Goal: Communication & Community: Answer question/provide support

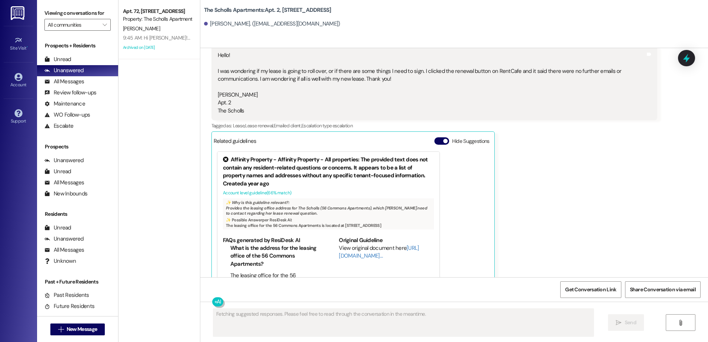
scroll to position [469, 0]
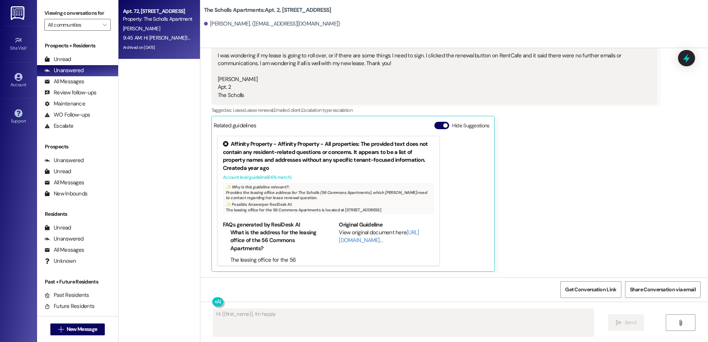
type textarea "Hi {{first_name}}, I'm happy to"
click at [153, 24] on div "[PERSON_NAME]" at bounding box center [157, 28] width 70 height 9
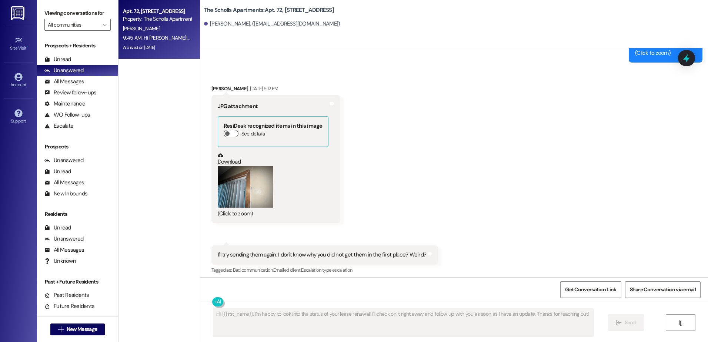
scroll to position [6095, 0]
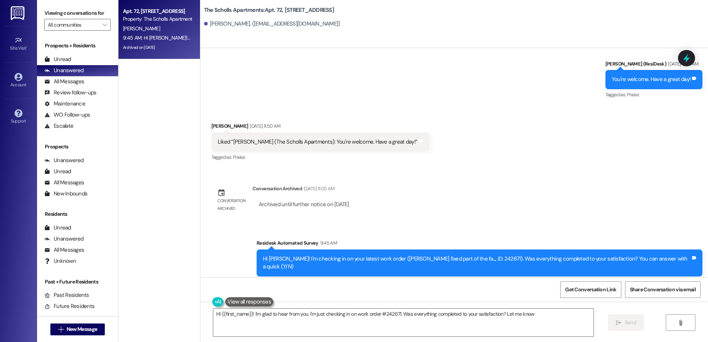
type textarea "Hi {{first_name}}! I'm glad to hear from you. I'm just checking in on work orde…"
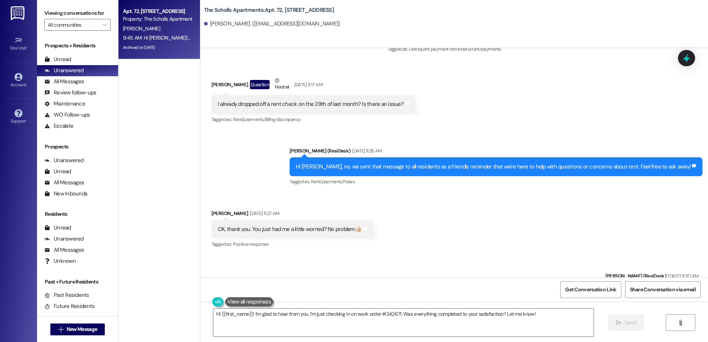
scroll to position [5873, 0]
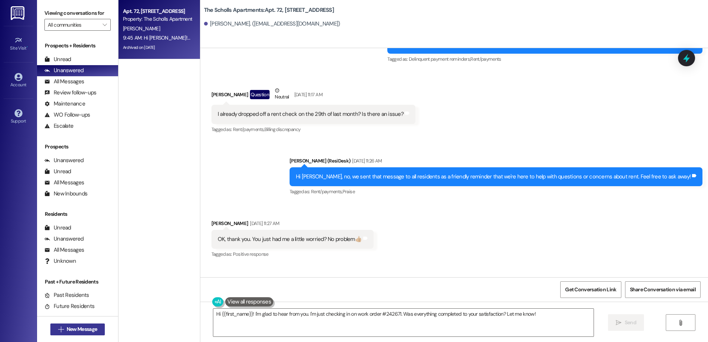
click at [70, 329] on span "New Message" at bounding box center [82, 329] width 30 height 8
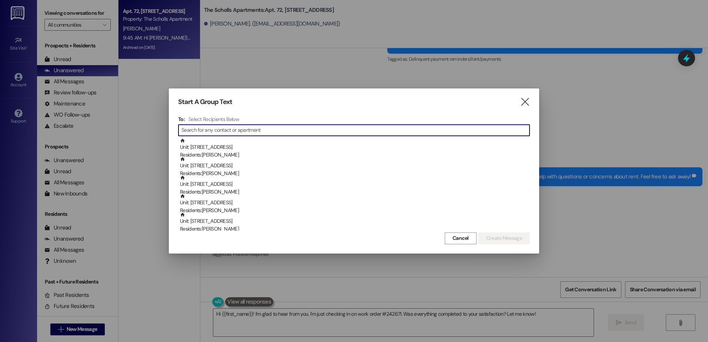
click at [231, 130] on input at bounding box center [355, 130] width 348 height 10
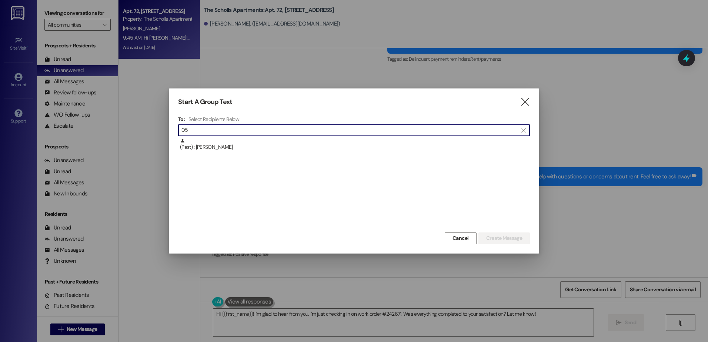
type input "0"
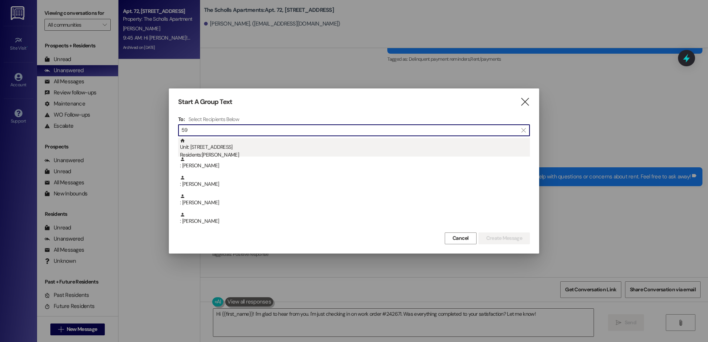
type input "59"
click at [232, 152] on div "Residents: [PERSON_NAME]" at bounding box center [355, 155] width 350 height 8
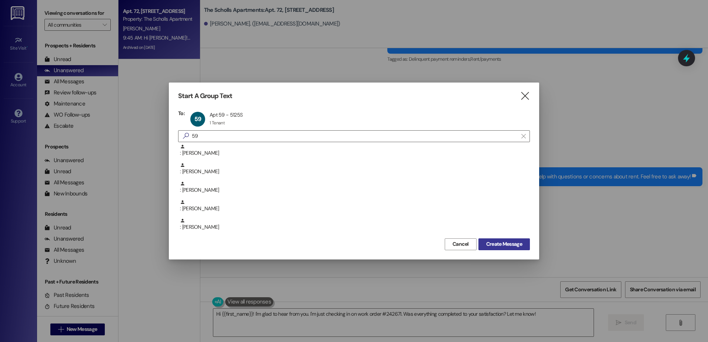
click at [494, 243] on span "Create Message" at bounding box center [504, 244] width 36 height 8
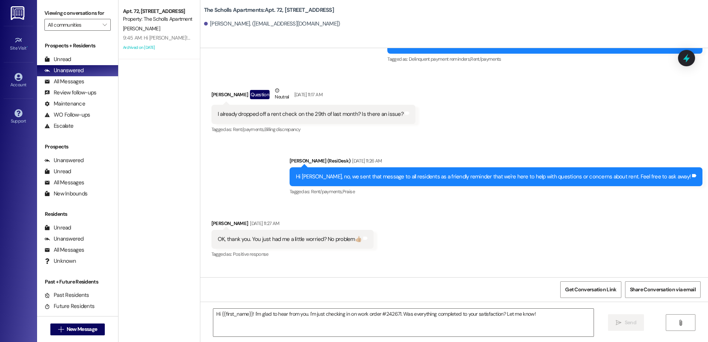
type textarea "Fetching suggested responses. Please feel free to read through the conversation…"
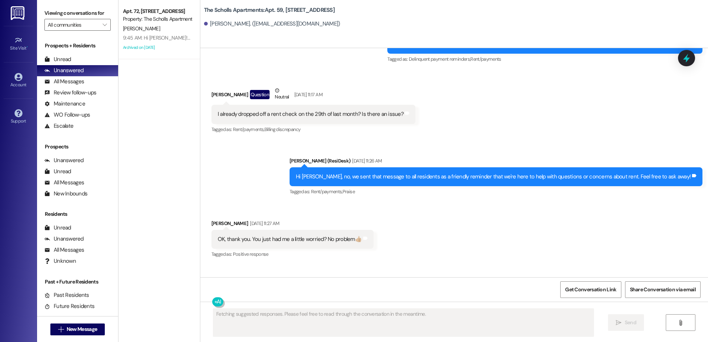
scroll to position [1174, 0]
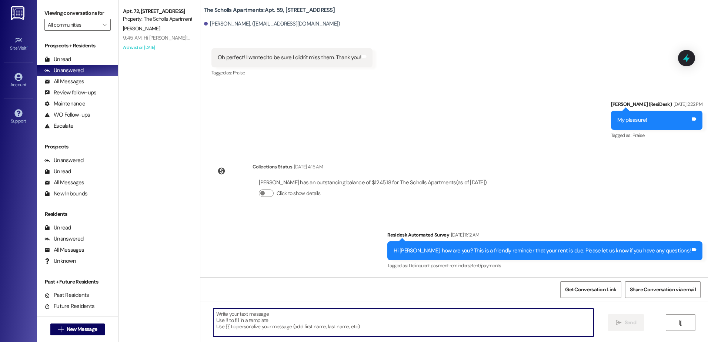
click at [235, 317] on textarea at bounding box center [403, 323] width 380 height 28
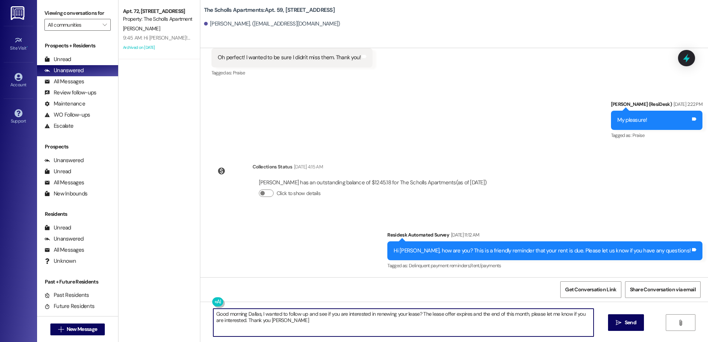
type textarea "Good morning Dallas, I wanted to follow up and see if you are interested in ren…"
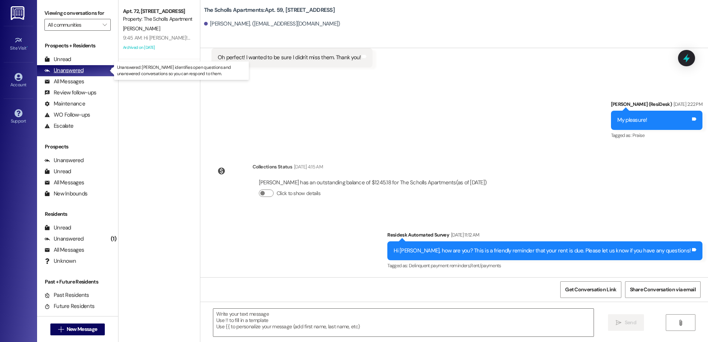
click at [73, 68] on div "Unanswered" at bounding box center [63, 71] width 39 height 8
click at [63, 68] on div "Unanswered" at bounding box center [63, 71] width 39 height 8
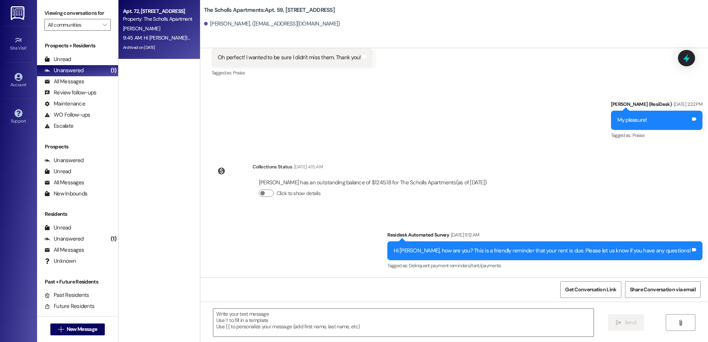
click at [143, 27] on div "[PERSON_NAME]" at bounding box center [157, 28] width 70 height 9
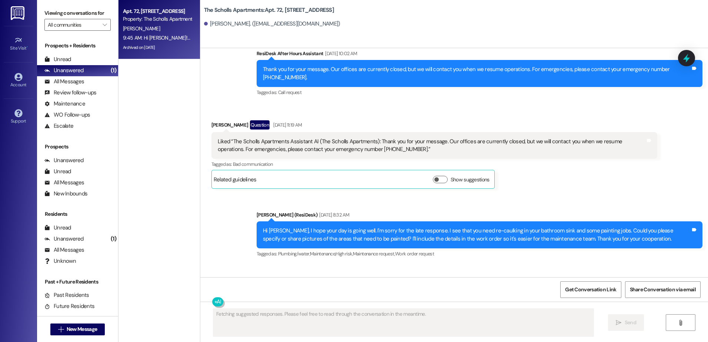
scroll to position [6067, 0]
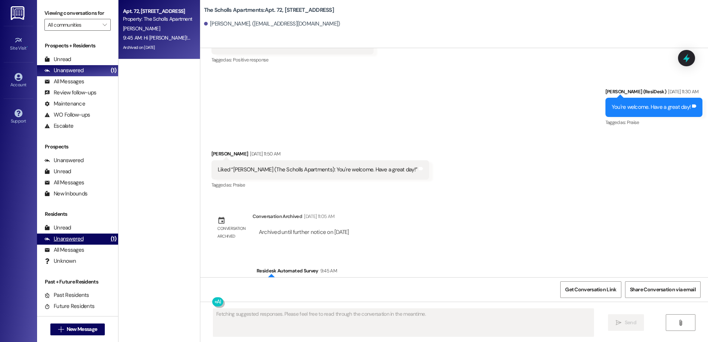
click at [80, 238] on div "Unanswered" at bounding box center [63, 239] width 39 height 8
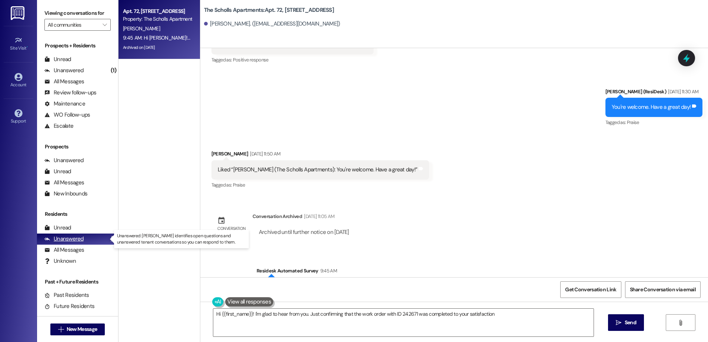
click at [81, 238] on div "Unanswered" at bounding box center [63, 239] width 39 height 8
type textarea "Hi {{first_name}}! I'm glad to hear from you. Just confirming that the work ord…"
click at [71, 238] on div "Unanswered" at bounding box center [63, 239] width 39 height 8
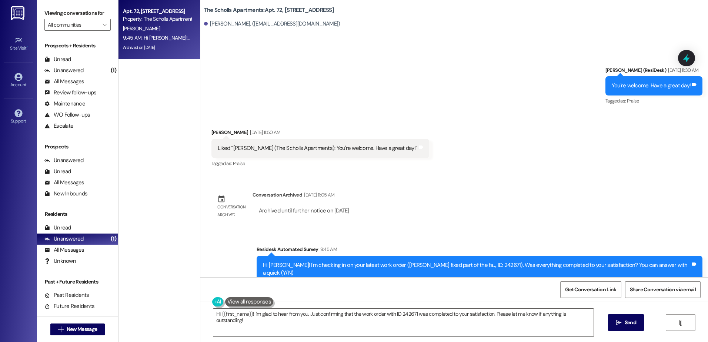
scroll to position [6095, 0]
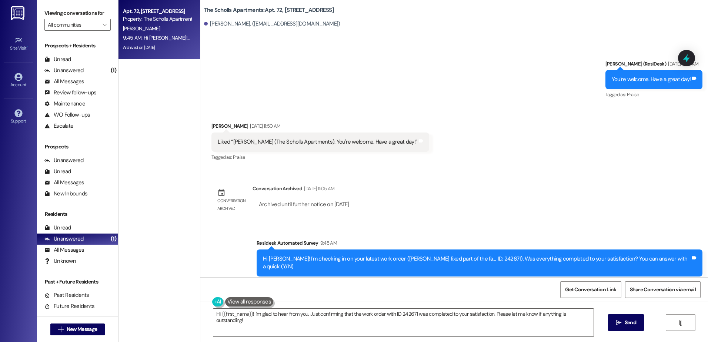
click at [63, 238] on div "Unanswered" at bounding box center [63, 239] width 39 height 8
click at [57, 225] on div "Unread" at bounding box center [57, 228] width 27 height 8
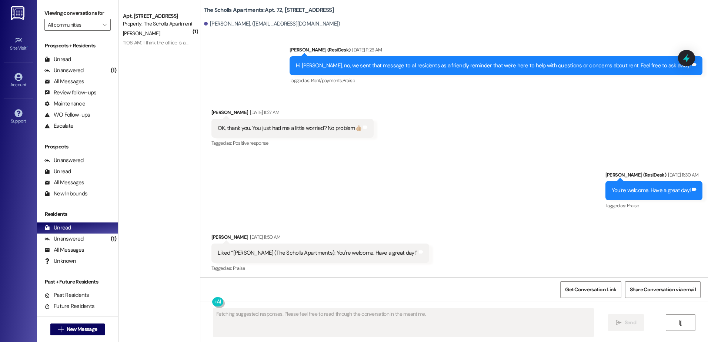
scroll to position [5978, 0]
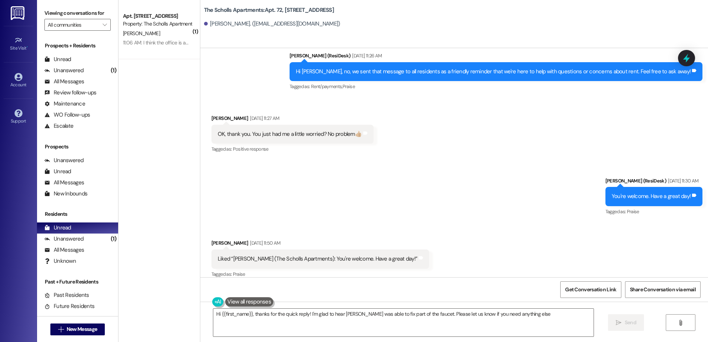
type textarea "Hi {{first_name}}, thanks for the quick reply! I'm glad to hear [PERSON_NAME] w…"
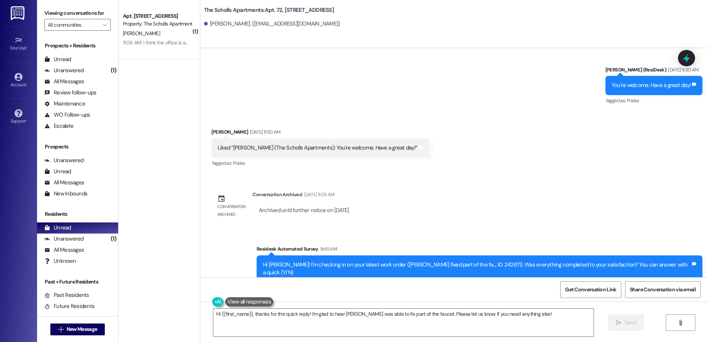
scroll to position [6095, 0]
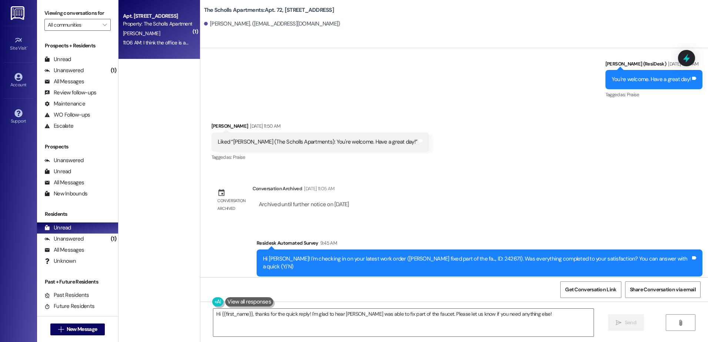
click at [169, 28] on div "Property: The Scholls Apartments" at bounding box center [157, 24] width 68 height 8
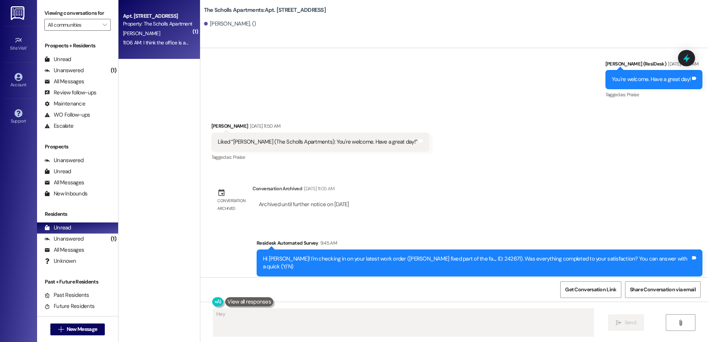
scroll to position [747, 0]
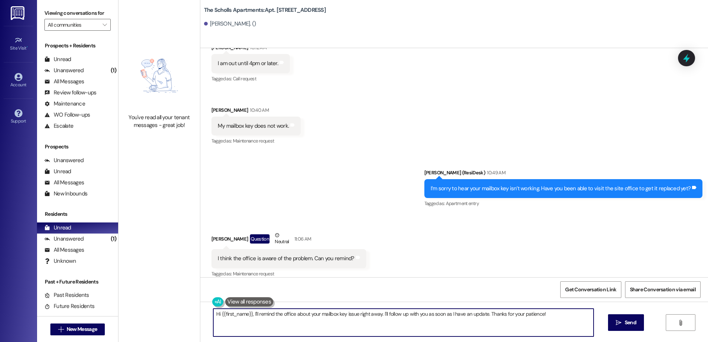
drag, startPoint x: 540, startPoint y: 313, endPoint x: 201, endPoint y: 317, distance: 339.4
click at [201, 317] on div "Hi {{first_name}}, I'll remind the office about your mailbox key issue right aw…" at bounding box center [453, 330] width 507 height 56
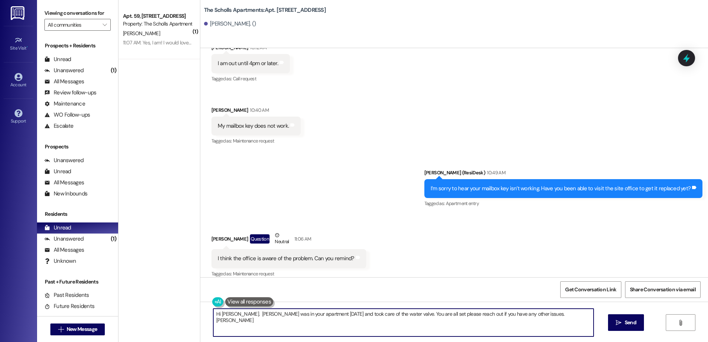
type textarea "Hi [PERSON_NAME]. [PERSON_NAME] was in your apartment [DATE] and took care of t…"
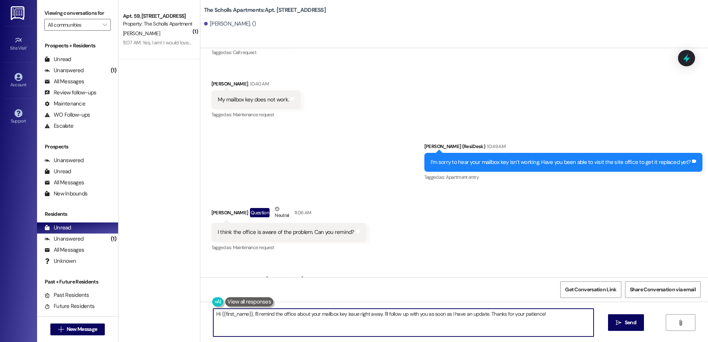
scroll to position [798, 0]
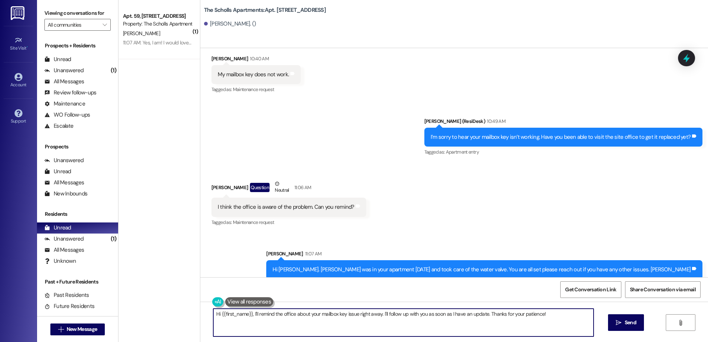
drag, startPoint x: 544, startPoint y: 315, endPoint x: 210, endPoint y: 318, distance: 333.9
click at [213, 318] on textarea "Hi {{first_name}}, I'll remind the office about your mailbox key issue right aw…" at bounding box center [403, 323] width 380 height 28
type textarea "I will get a mail key for you as well."
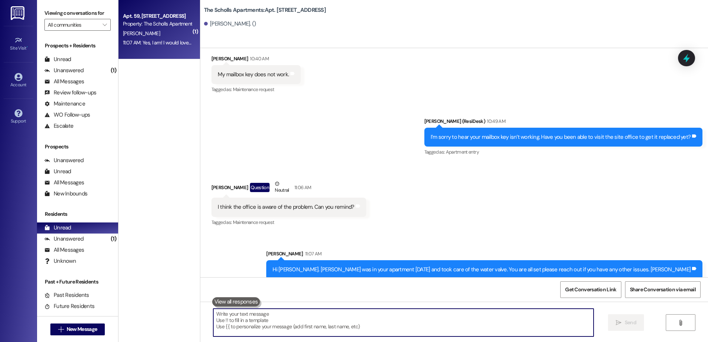
click at [159, 29] on div "[PERSON_NAME]" at bounding box center [157, 33] width 70 height 9
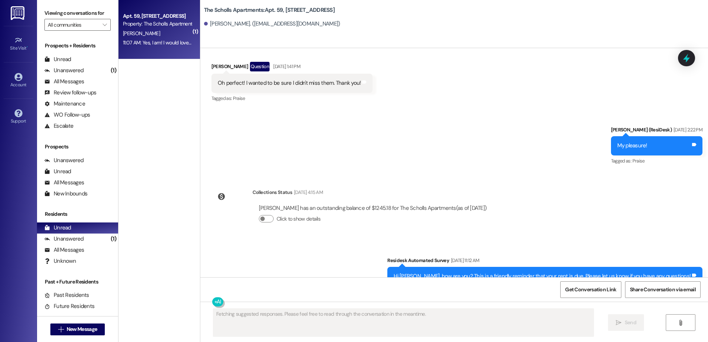
scroll to position [1306, 0]
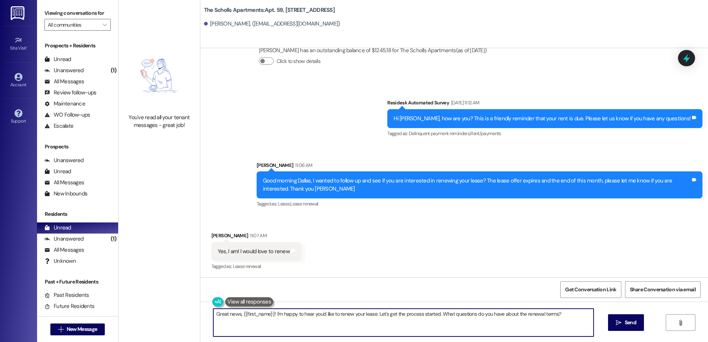
drag, startPoint x: 559, startPoint y: 316, endPoint x: 211, endPoint y: 311, distance: 347.6
click at [213, 311] on textarea "Great news, {{first_name}}! I'm happy to hear you'd like to renew your lease. L…" at bounding box center [403, 323] width 380 height 28
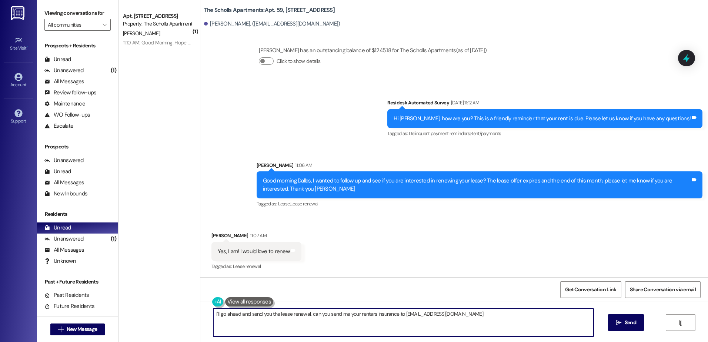
click at [213, 313] on textarea "I'll go ahead and send you the lease renewal, can you send me your renters insu…" at bounding box center [403, 323] width 380 height 28
click at [429, 313] on textarea "That's awesome we are happy to hear you want to renew! I'll go ahead and send y…" at bounding box center [403, 323] width 380 height 28
type textarea "That's awesome we are happy to hear you want to renew! I'll go ahead and send y…"
click at [293, 323] on textarea "That's awesome we are happy to hear you want to renew! I'll go ahead and send y…" at bounding box center [403, 323] width 380 height 28
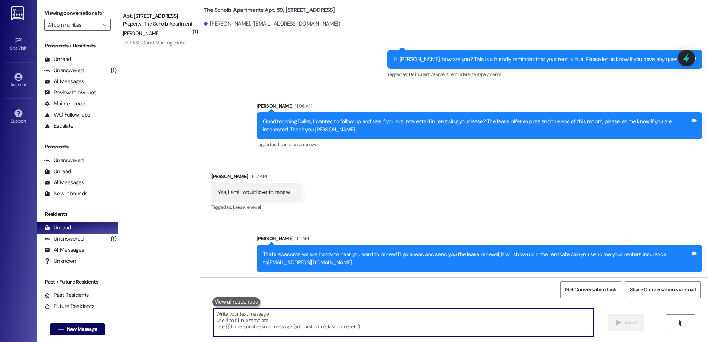
scroll to position [1366, 0]
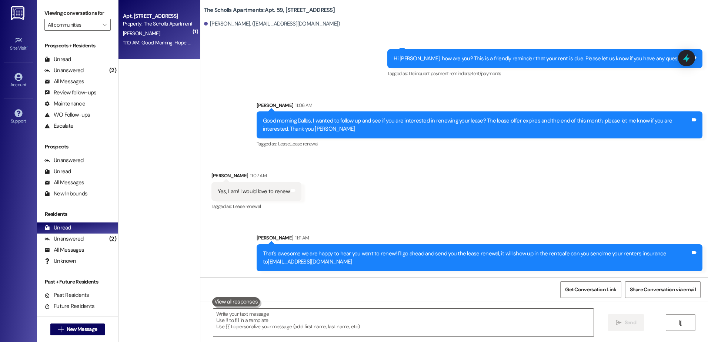
click at [142, 27] on div "Property: The Scholls Apartments" at bounding box center [157, 24] width 68 height 8
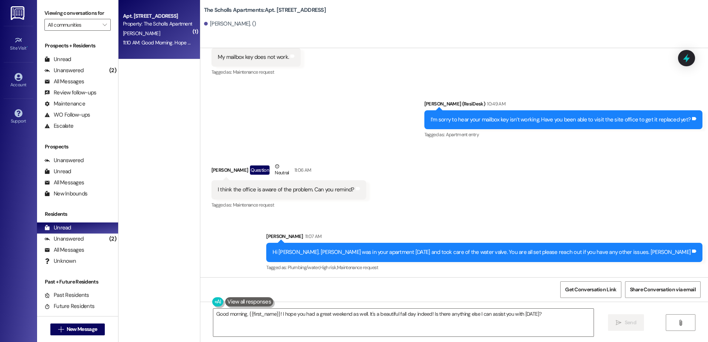
scroll to position [923, 0]
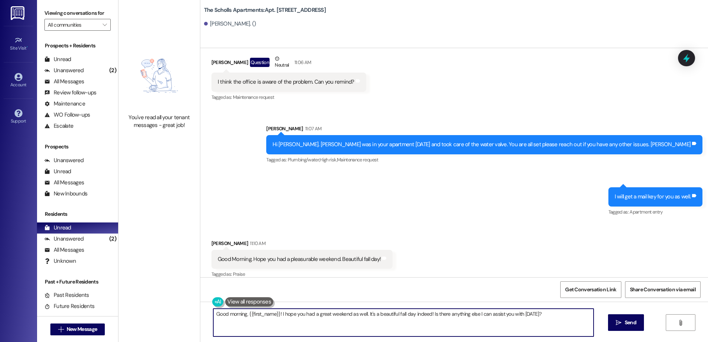
drag, startPoint x: 517, startPoint y: 313, endPoint x: 212, endPoint y: 320, distance: 305.1
click at [213, 320] on textarea "Good morning, {{first_name}}! I hope you had a great weekend as well. It's a be…" at bounding box center [403, 323] width 380 height 28
type textarea "I did thank you [PERSON_NAME], happy fall day to you as well. :)"
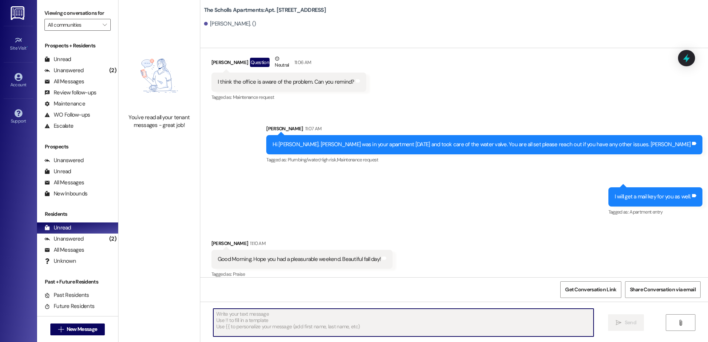
scroll to position [975, 0]
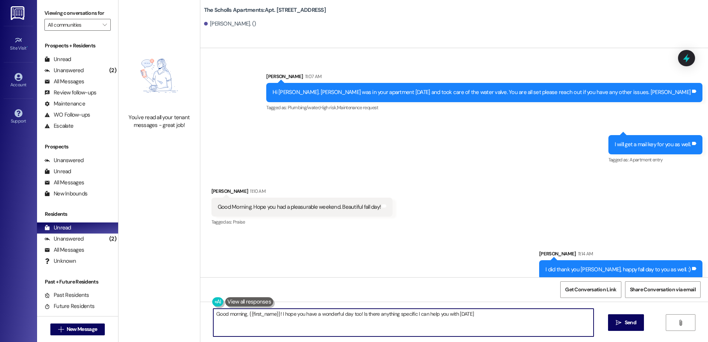
type textarea "Good morning, {{first_name}}! I hope you have a wonderful day too! Is there any…"
click at [84, 73] on div "Unanswered (2)" at bounding box center [77, 70] width 81 height 11
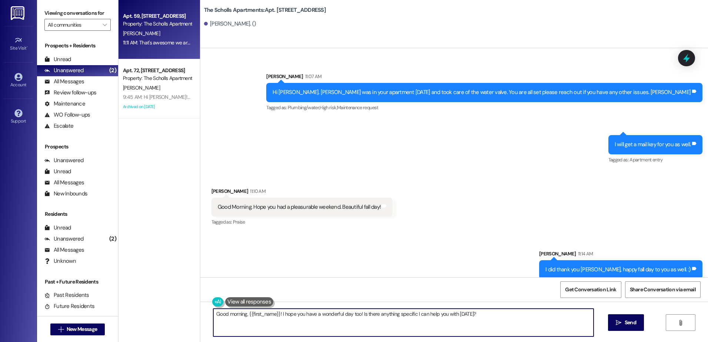
click at [140, 39] on div "11:11 AM: That's awesome we are happy to hear you want to renew! I'll go ahead …" at bounding box center [359, 42] width 473 height 7
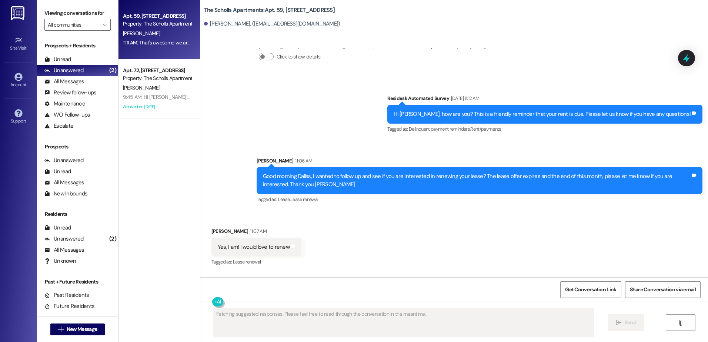
scroll to position [1378, 0]
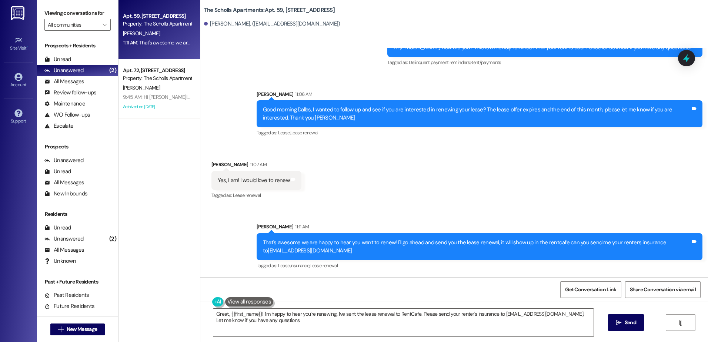
type textarea "Great, {{first_name}}! I'm happy to hear you're renewing. I've sent the lease r…"
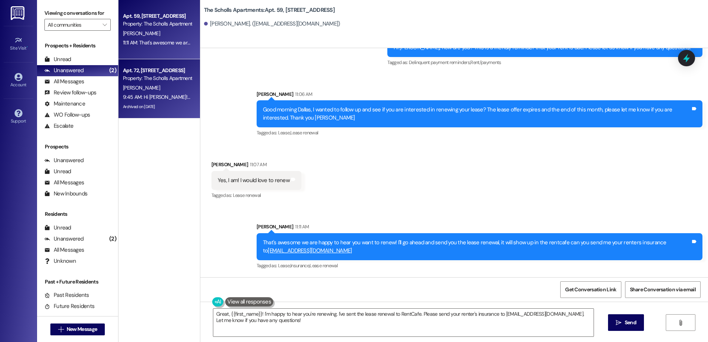
click at [152, 88] on div "[PERSON_NAME]" at bounding box center [157, 87] width 70 height 9
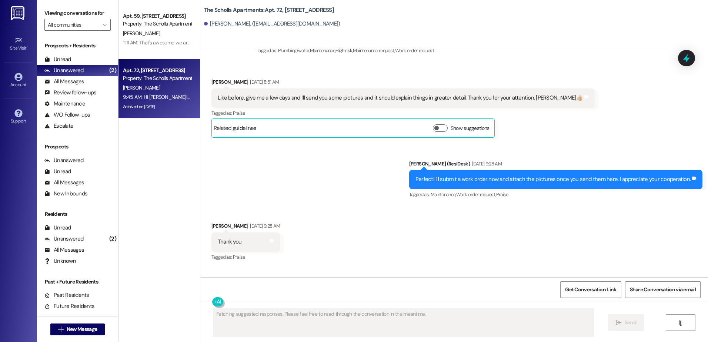
scroll to position [6095, 0]
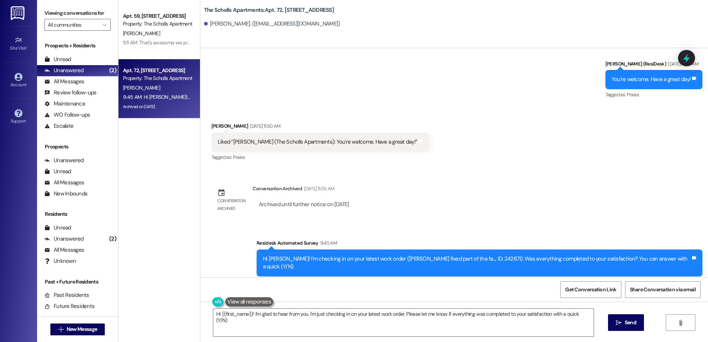
type textarea "Hi {{first_name}}! I'm glad to hear from you. I'm just checking in on your late…"
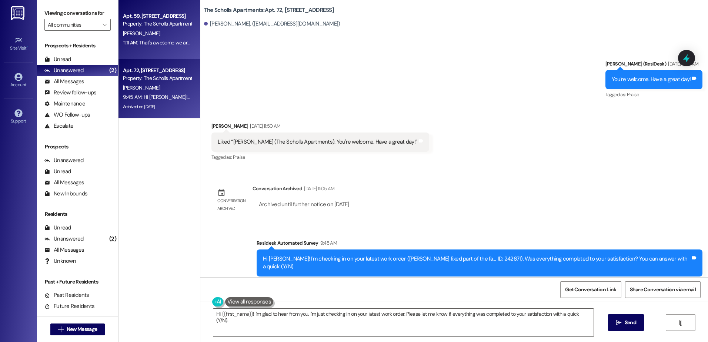
click at [148, 27] on div "Property: The Scholls Apartments" at bounding box center [157, 24] width 68 height 8
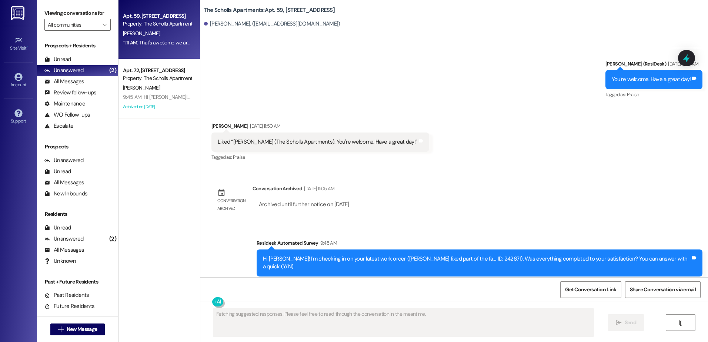
scroll to position [1378, 0]
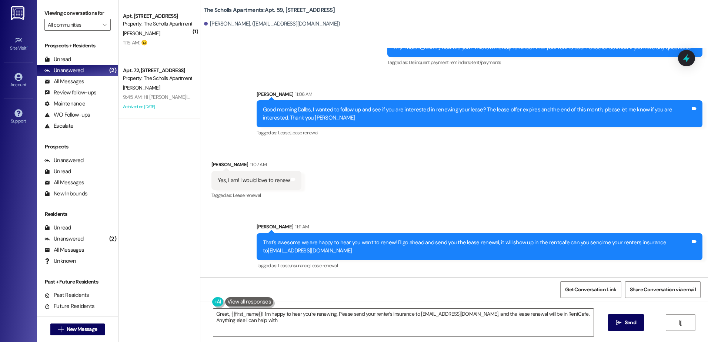
type textarea "Great, {{first_name}}! I'm happy to hear you're renewing. Please send your rent…"
